Goal: Find specific page/section: Find specific page/section

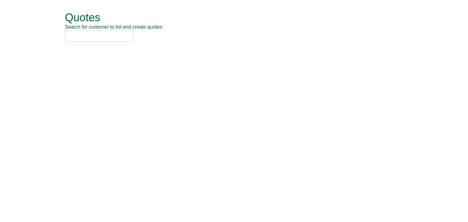
click at [106, 41] on input "text" at bounding box center [99, 35] width 69 height 11
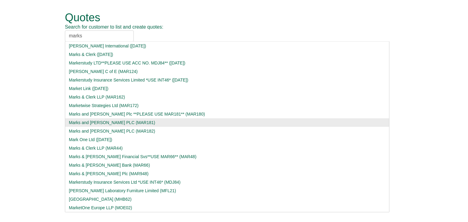
type input "marks"
click at [115, 122] on div "Marks and [PERSON_NAME] PLC (MAR181)" at bounding box center [227, 123] width 317 height 6
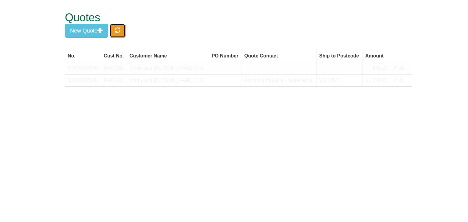
click at [119, 29] on span "button" at bounding box center [117, 29] width 5 height 5
